Goal: Task Accomplishment & Management: Use online tool/utility

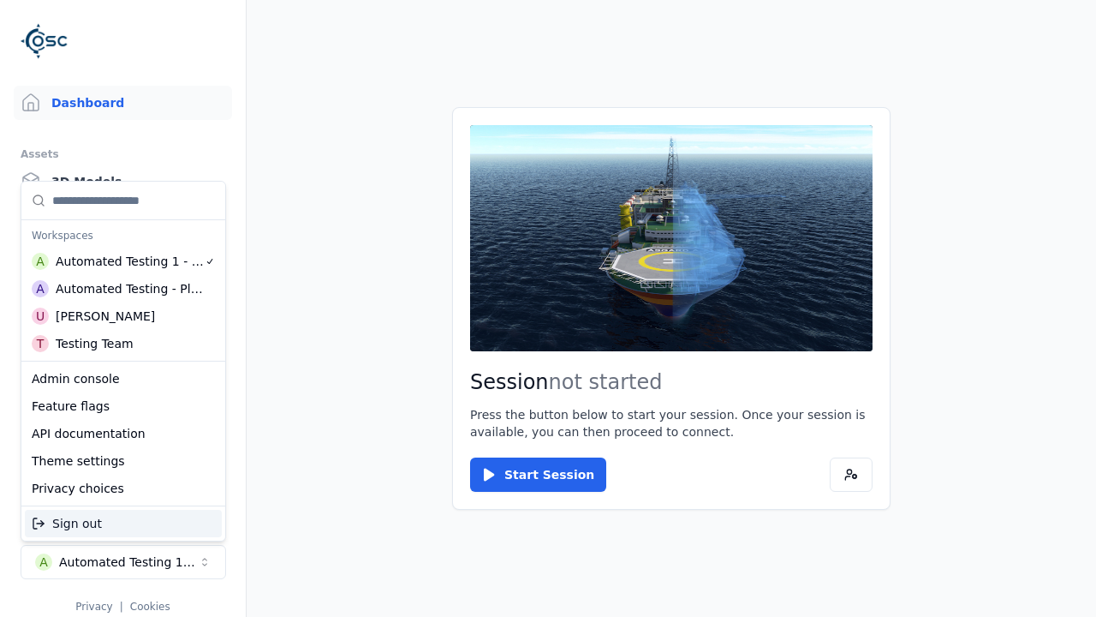
click at [123, 378] on div "Admin console" at bounding box center [123, 378] width 197 height 27
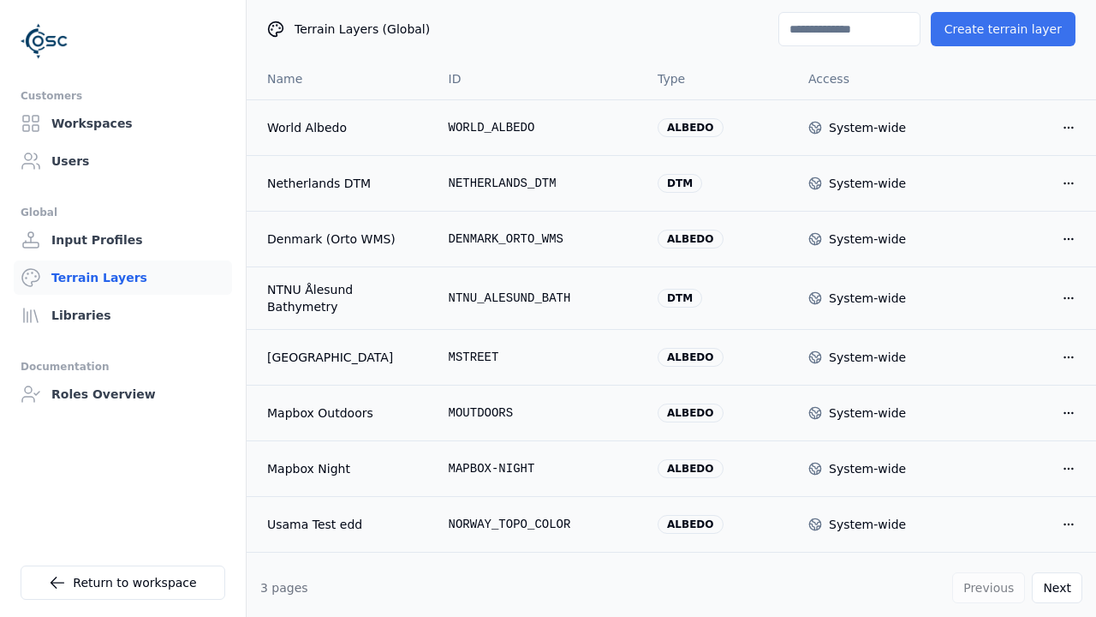
click at [1003, 29] on button "Create terrain layer" at bounding box center [1003, 29] width 145 height 34
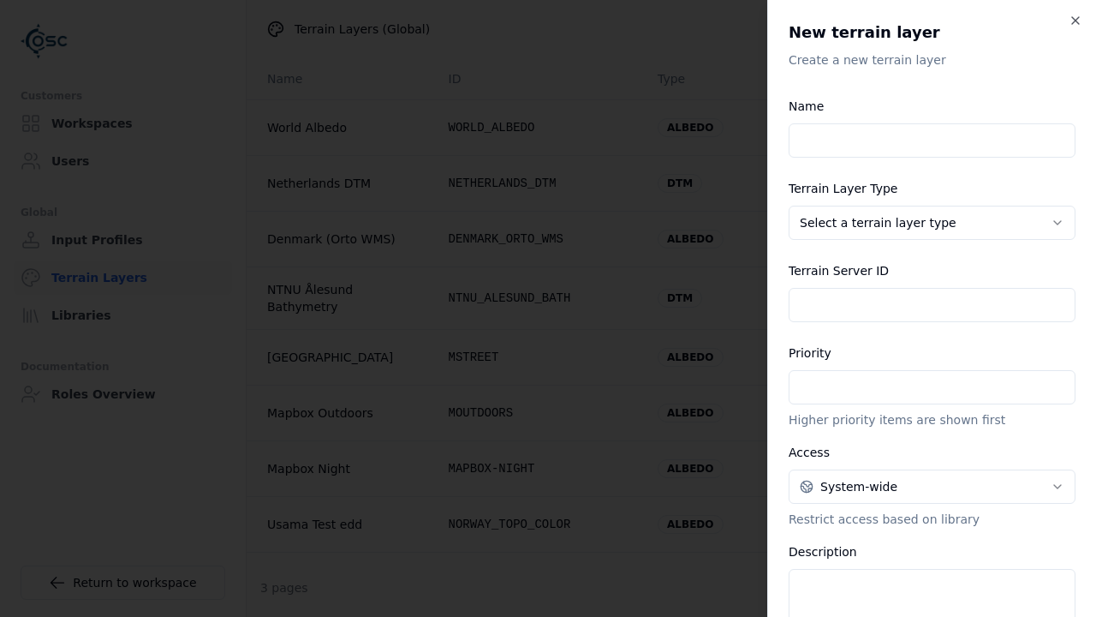
click at [932, 140] on input "Name" at bounding box center [932, 140] width 287 height 34
type input "**********"
